Goal: Information Seeking & Learning: Learn about a topic

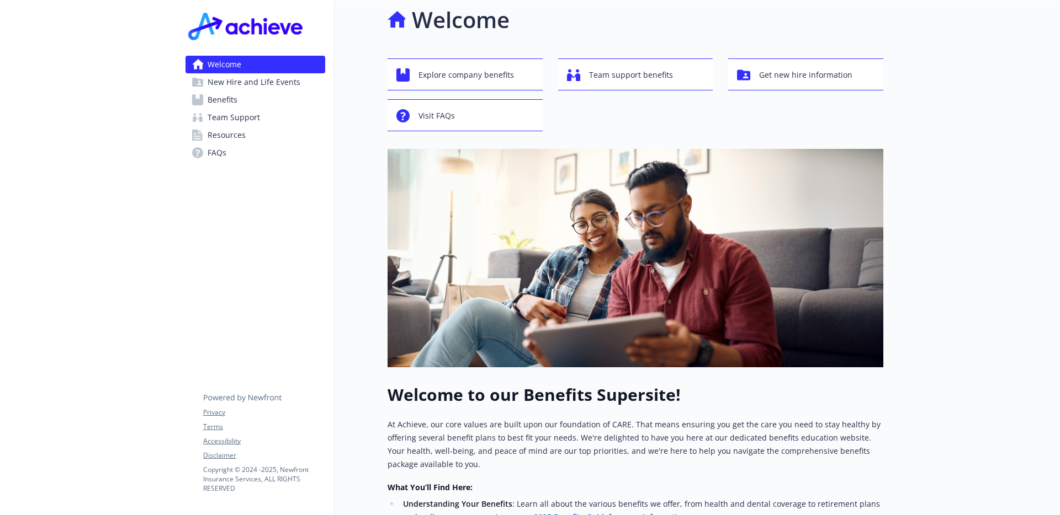
scroll to position [13, 0]
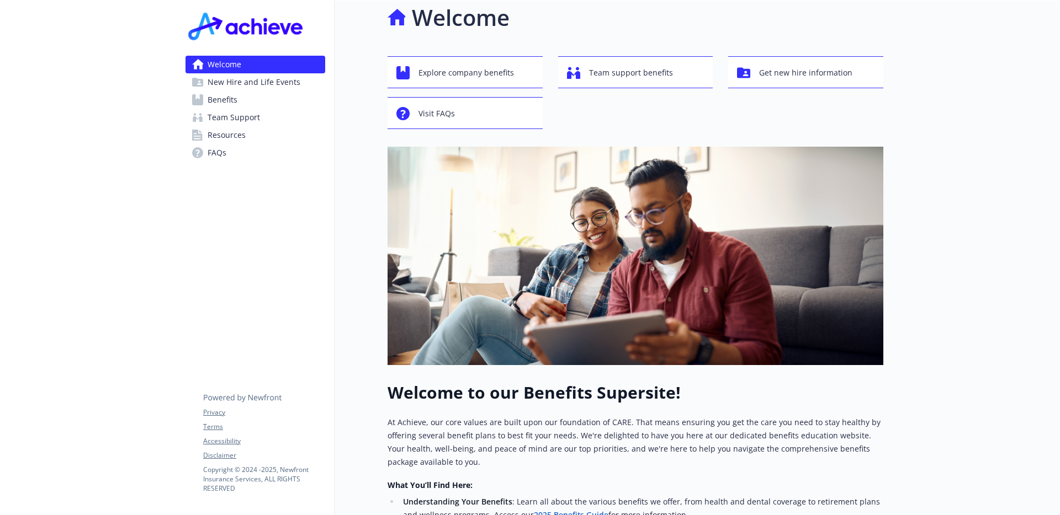
click at [272, 97] on link "Benefits" at bounding box center [255, 100] width 140 height 18
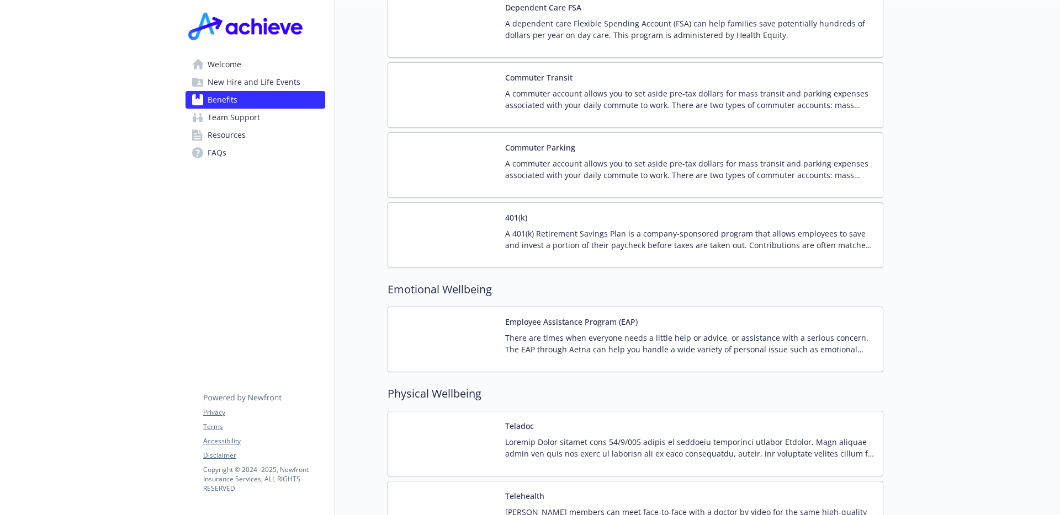
scroll to position [1819, 0]
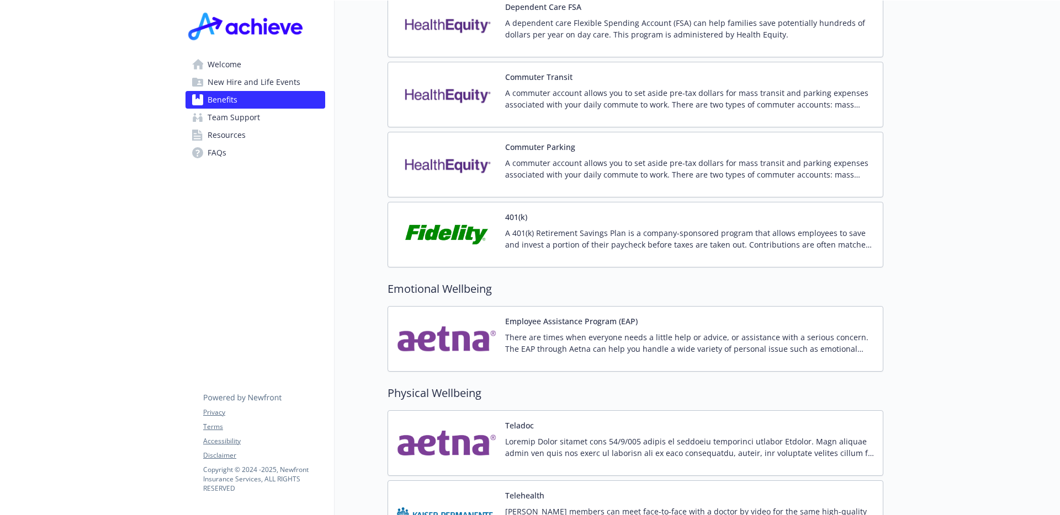
click at [641, 230] on p "A 401(k) Retirement Savings Plan is a company-sponsored program that allows emp…" at bounding box center [689, 238] width 369 height 23
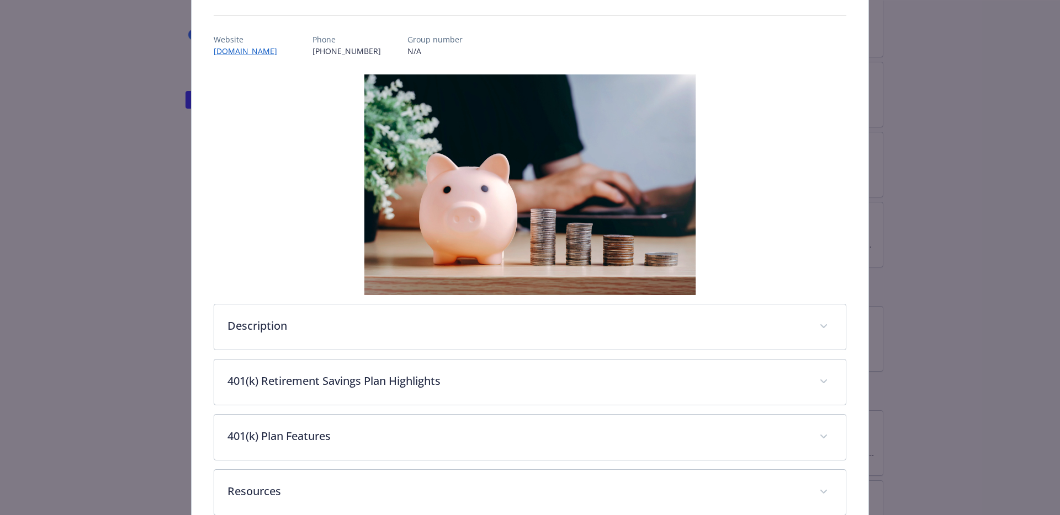
scroll to position [174, 0]
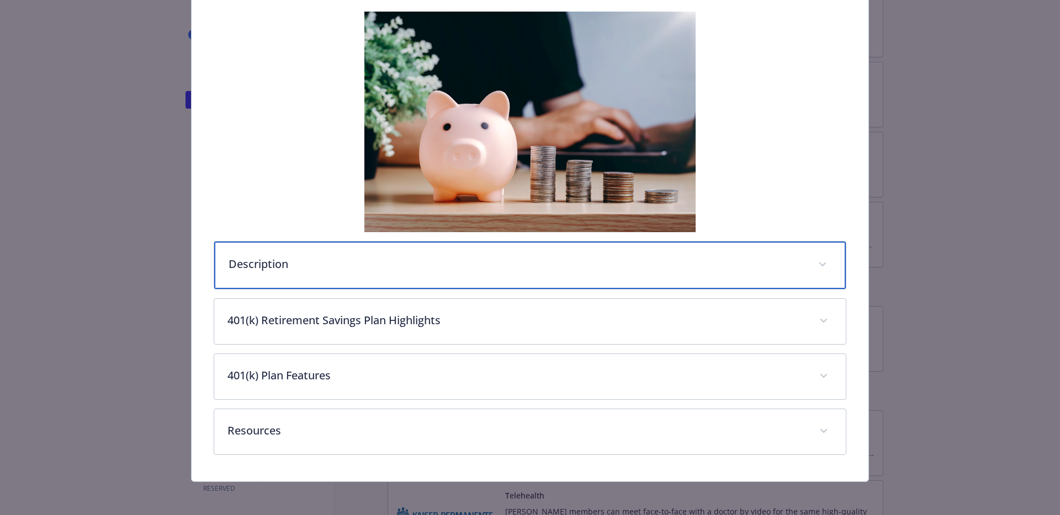
click at [826, 259] on span "details for plan Financial Wellbeing - 401(k) - 401(k)" at bounding box center [822, 265] width 18 height 18
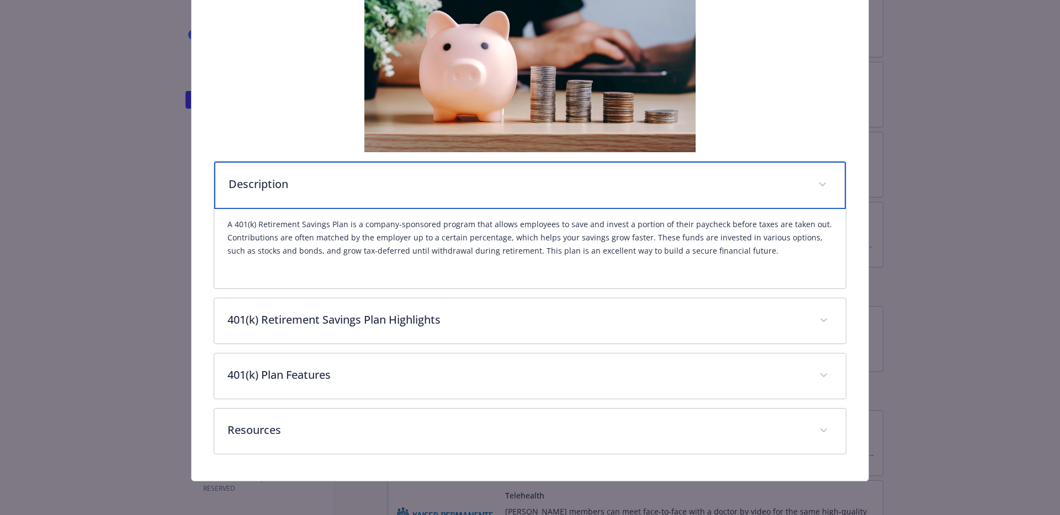
scroll to position [256, 0]
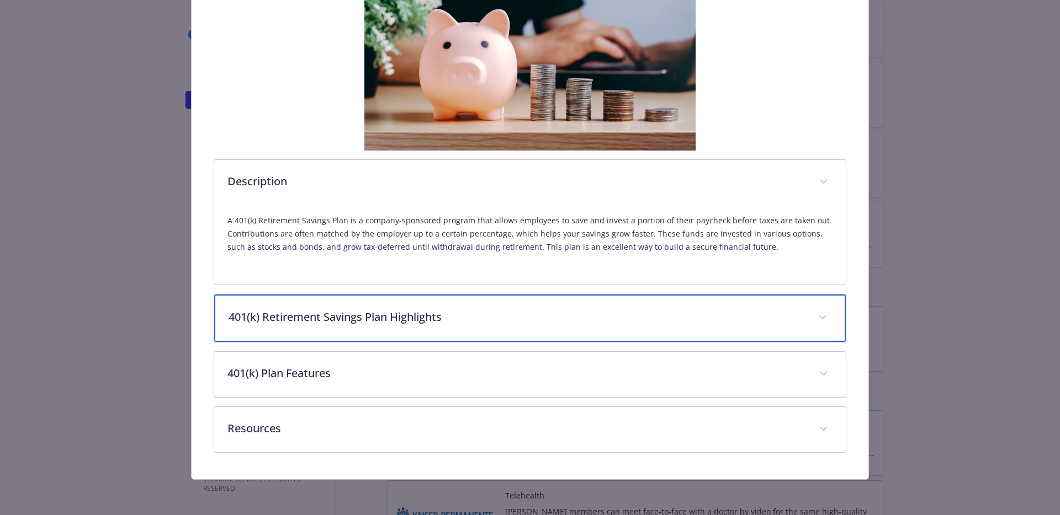
click at [832, 318] on div "401(k) Retirement Savings Plan Highlights" at bounding box center [530, 318] width 632 height 47
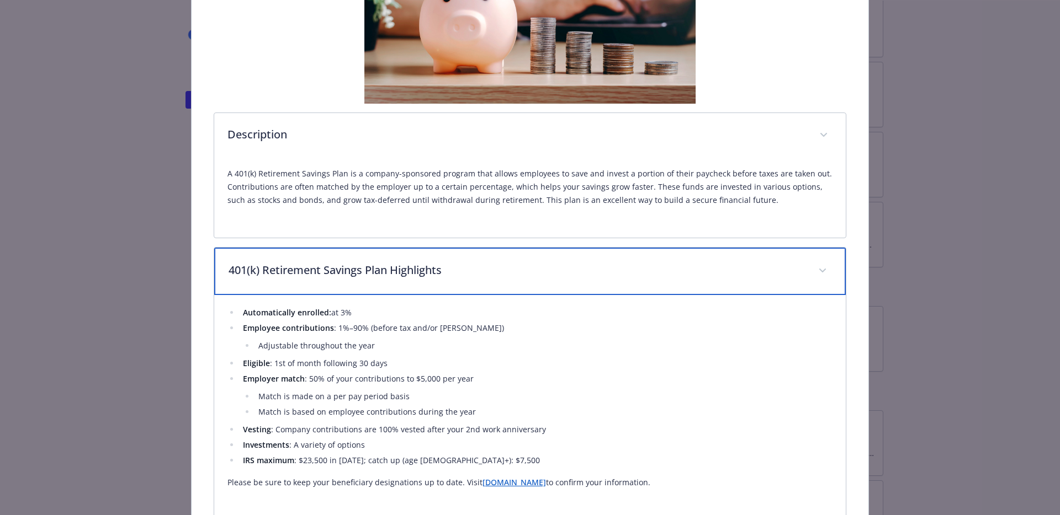
scroll to position [312, 0]
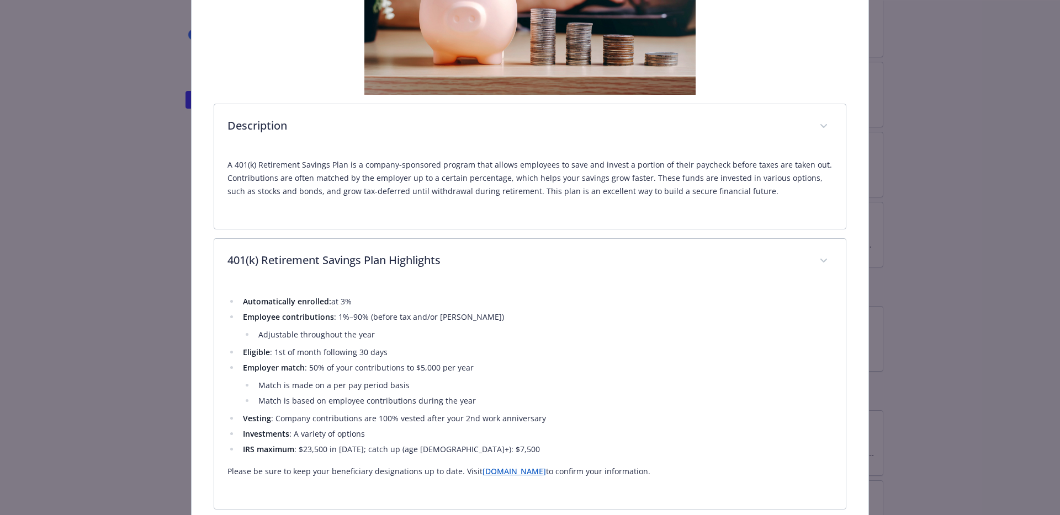
drag, startPoint x: 360, startPoint y: 305, endPoint x: 240, endPoint y: 301, distance: 119.8
click at [240, 301] on li "Automatically enrolled: at 3%" at bounding box center [536, 301] width 593 height 13
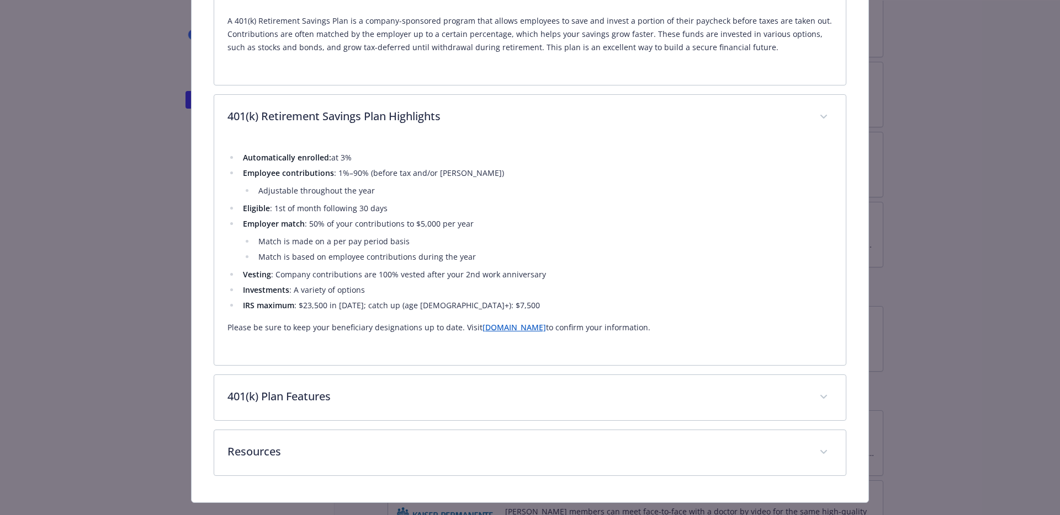
scroll to position [479, 0]
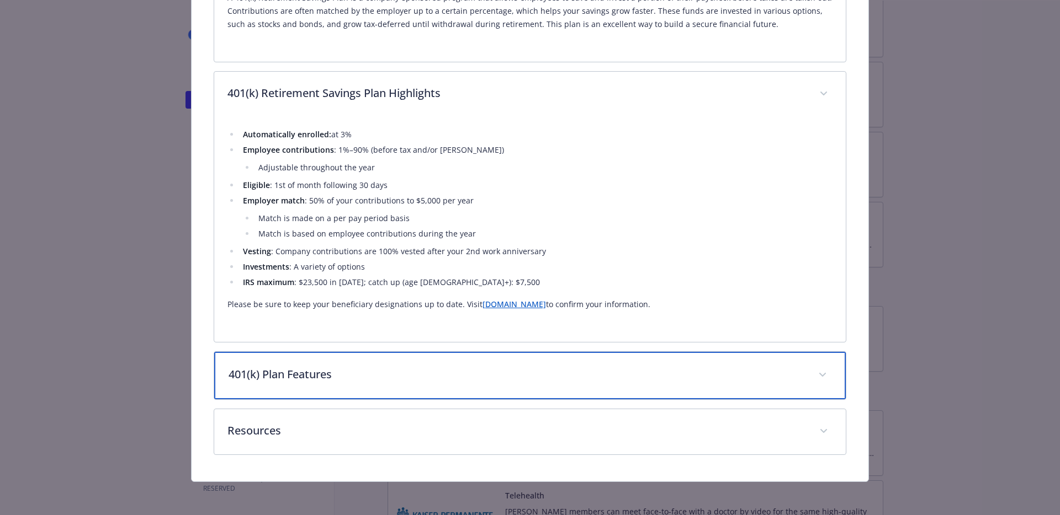
click at [386, 384] on div "401(k) Plan Features" at bounding box center [530, 375] width 632 height 47
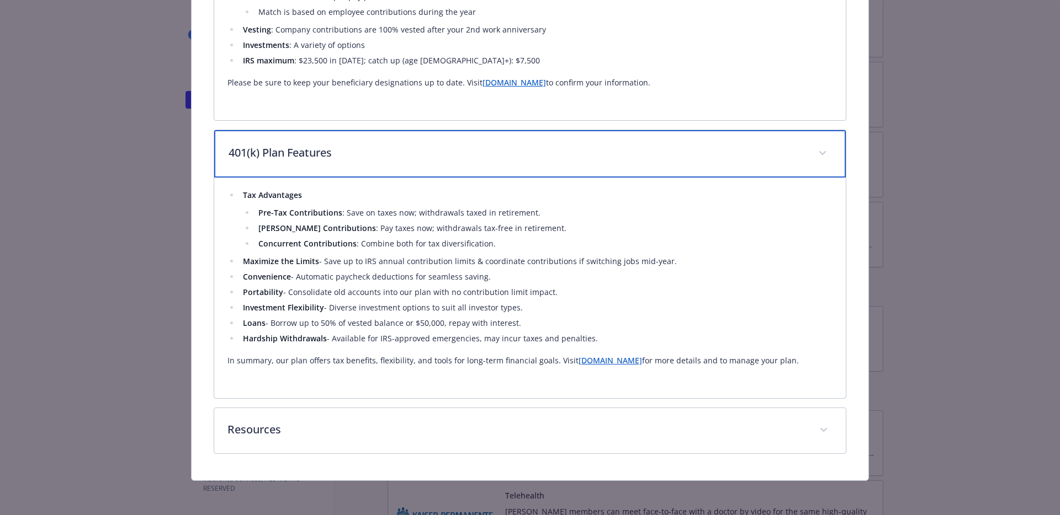
scroll to position [702, 0]
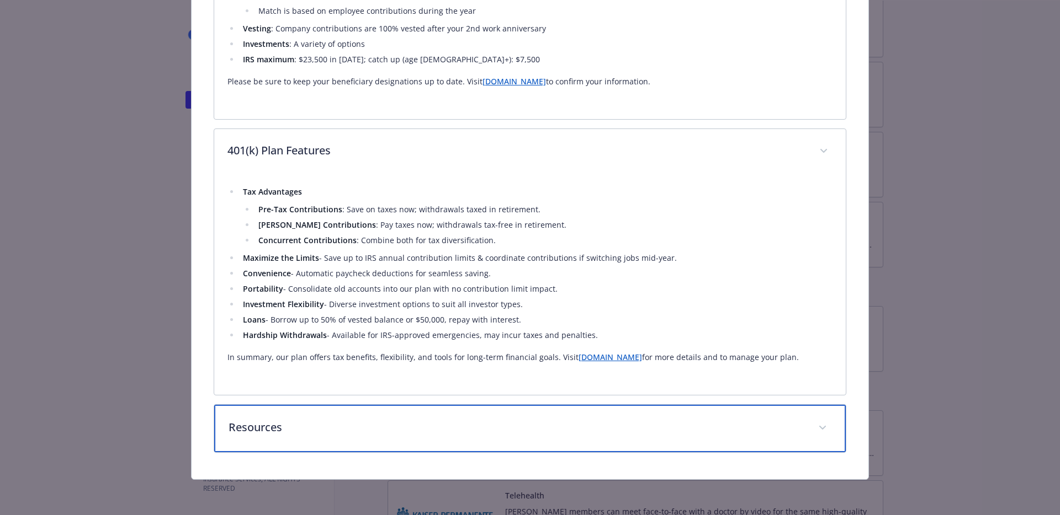
click at [450, 423] on p "Resources" at bounding box center [516, 427] width 577 height 17
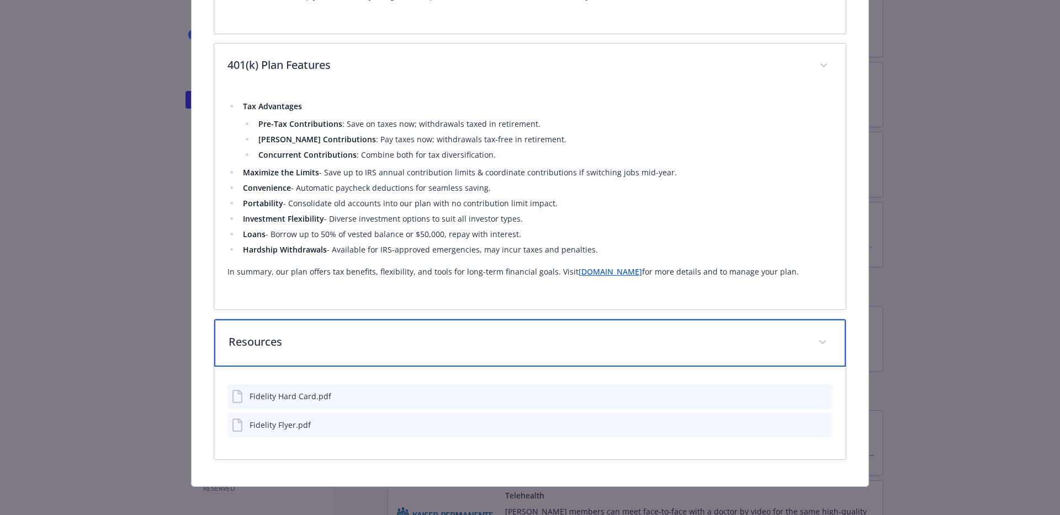
scroll to position [795, 0]
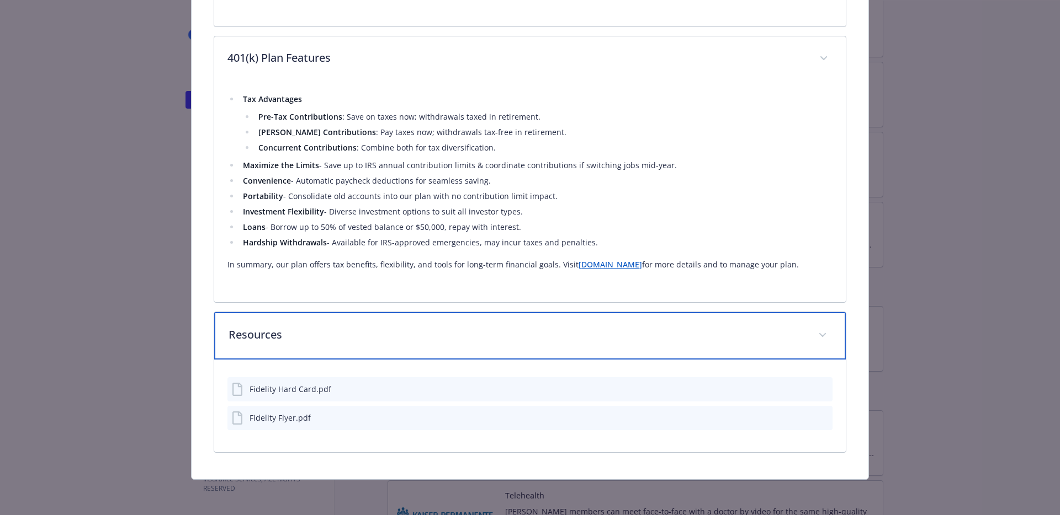
click at [457, 332] on p "Resources" at bounding box center [516, 335] width 577 height 17
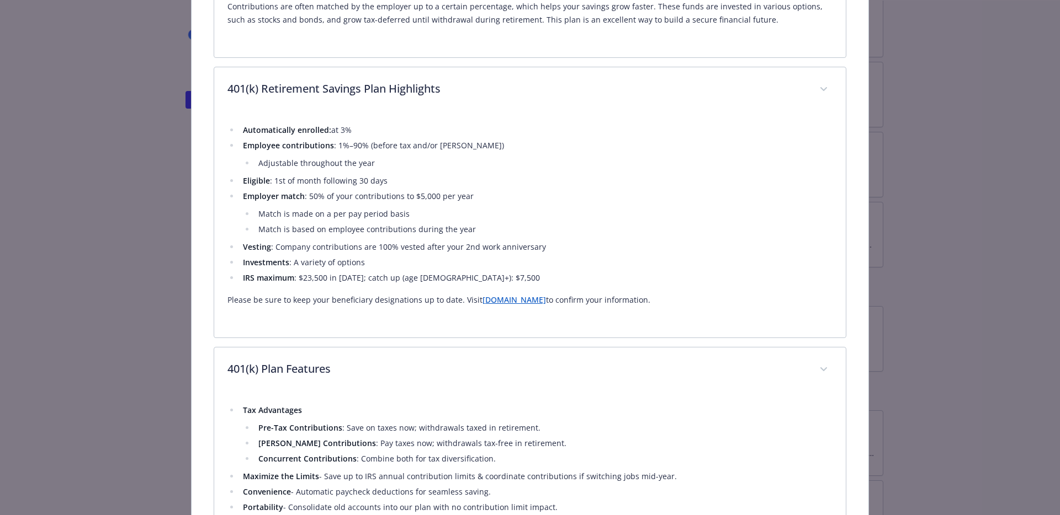
scroll to position [484, 0]
